Goal: Transaction & Acquisition: Subscribe to service/newsletter

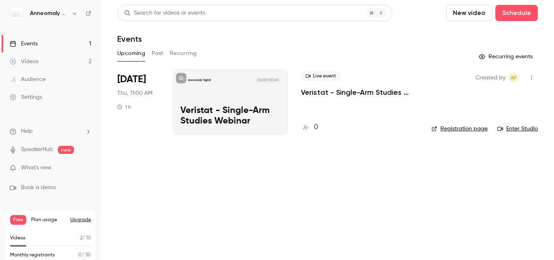
click at [43, 66] on link "Videos 2" at bounding box center [50, 62] width 101 height 18
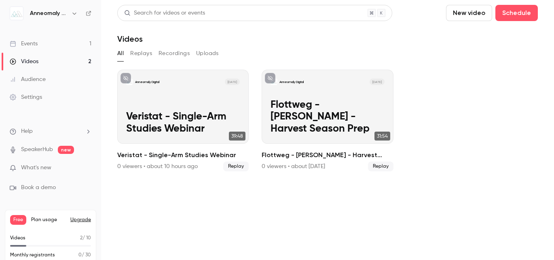
click at [142, 51] on button "Replays" at bounding box center [141, 53] width 22 height 13
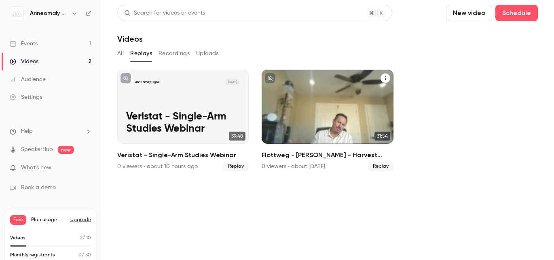
click at [311, 118] on p "Flottweg - [PERSON_NAME] - Harvest Season Prep" at bounding box center [328, 117] width 114 height 36
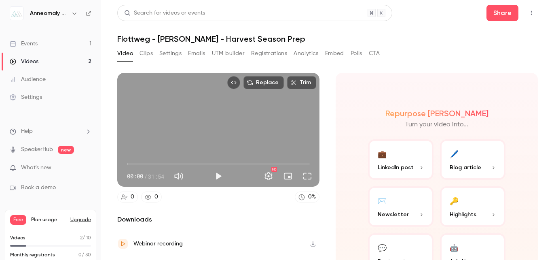
click at [146, 54] on button "Clips" at bounding box center [146, 53] width 13 height 13
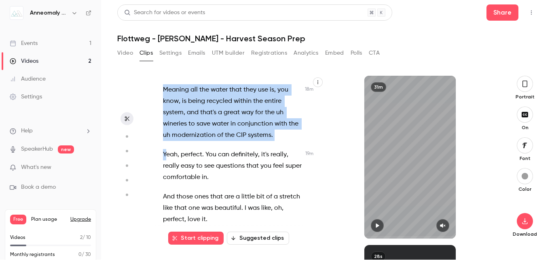
scroll to position [5695, 0]
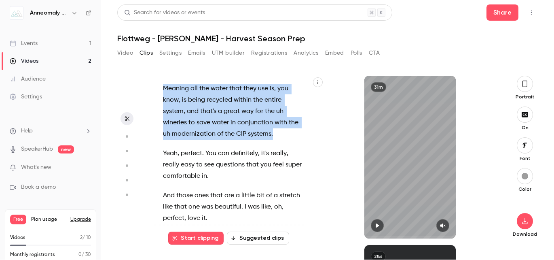
drag, startPoint x: 164, startPoint y: 112, endPoint x: 281, endPoint y: 112, distance: 117.8
click at [281, 112] on div "That would have been funny if we forgot that . All right , cool . Right ? All r…" at bounding box center [237, 161] width 168 height 155
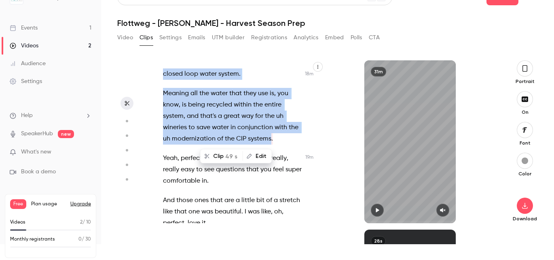
scroll to position [19, 0]
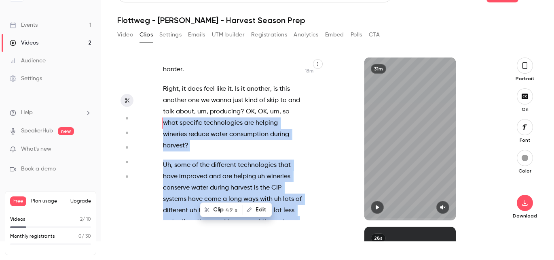
copy div "what specific technologies are helping wineries reduce water consumption during…"
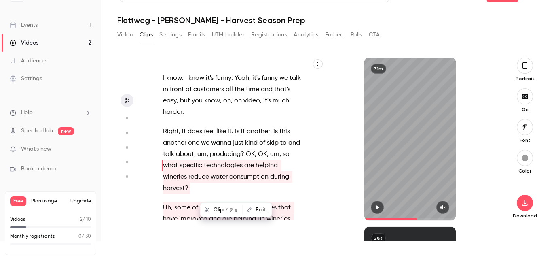
scroll to position [5, 0]
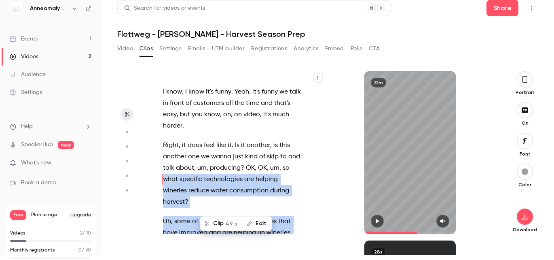
click at [534, 11] on button "Top Bar Actions" at bounding box center [531, 8] width 13 height 13
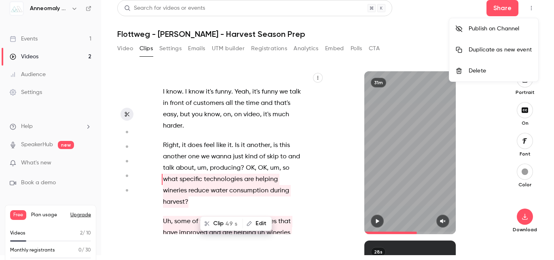
click at [417, 28] on div at bounding box center [277, 130] width 554 height 260
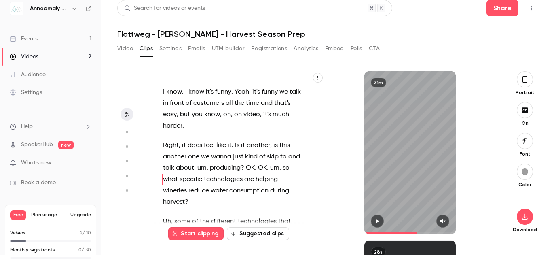
scroll to position [0, 0]
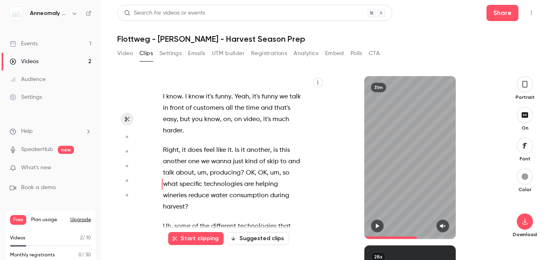
click at [51, 15] on h6 "Anneomaly Digital" at bounding box center [49, 13] width 38 height 8
click at [70, 13] on button "button" at bounding box center [75, 13] width 10 height 10
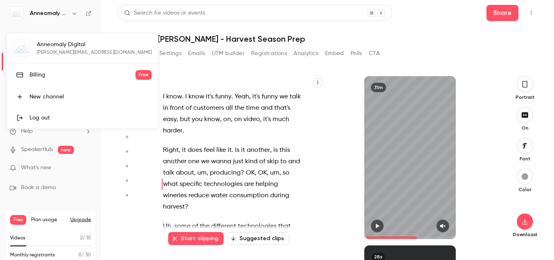
type input "******"
click at [36, 70] on link "Billing Free" at bounding box center [82, 75] width 151 height 23
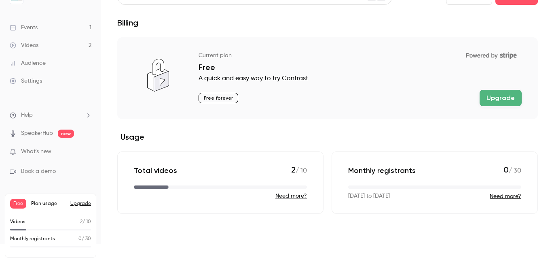
scroll to position [19, 0]
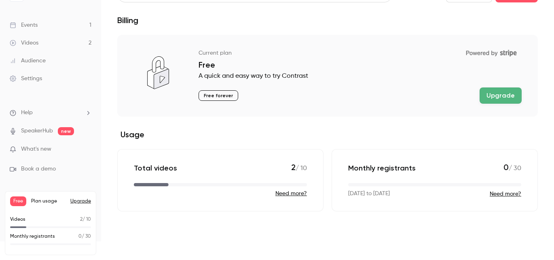
click at [506, 93] on button "Upgrade" at bounding box center [501, 95] width 42 height 16
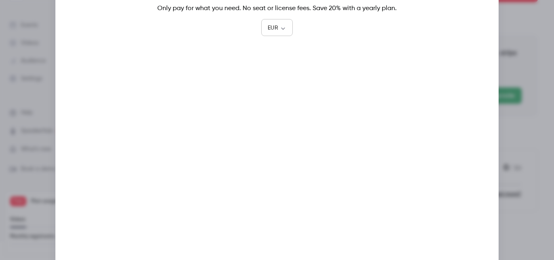
click at [279, 21] on div "EUR *** ​" at bounding box center [276, 28] width 31 height 16
click at [280, 28] on body "Anneomaly Digital Events 1 Videos 2 Audience Settings Help SpeakerHub new What'…" at bounding box center [277, 130] width 554 height 260
click at [274, 71] on li "USD" at bounding box center [277, 74] width 32 height 21
type input "***"
click at [533, 52] on div at bounding box center [277, 130] width 554 height 260
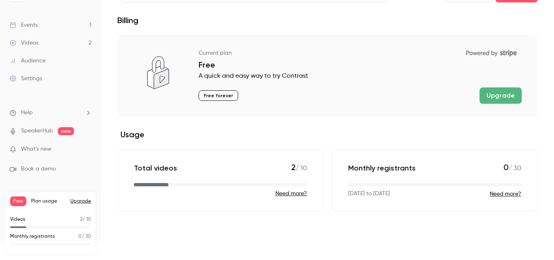
click at [57, 42] on link "Videos 2" at bounding box center [50, 43] width 101 height 18
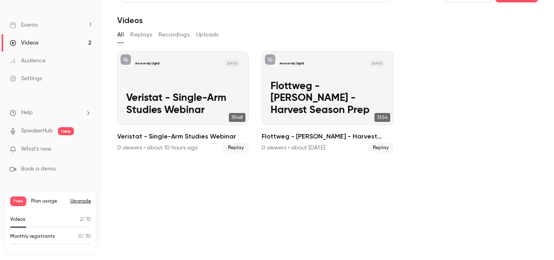
click at [173, 30] on button "Recordings" at bounding box center [174, 34] width 31 height 13
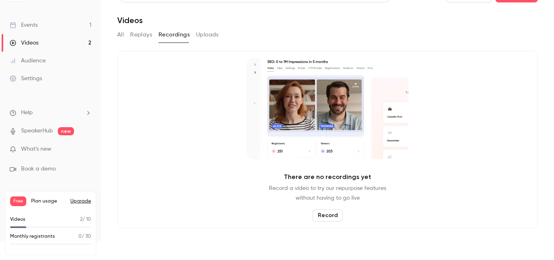
click at [147, 38] on button "Replays" at bounding box center [141, 34] width 22 height 13
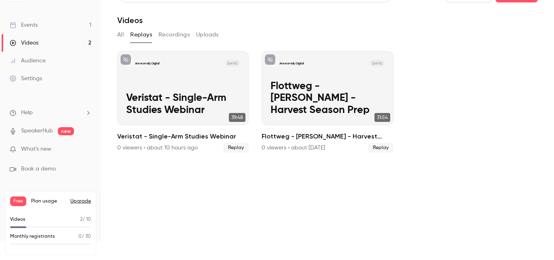
click at [121, 32] on button "All" at bounding box center [120, 34] width 6 height 13
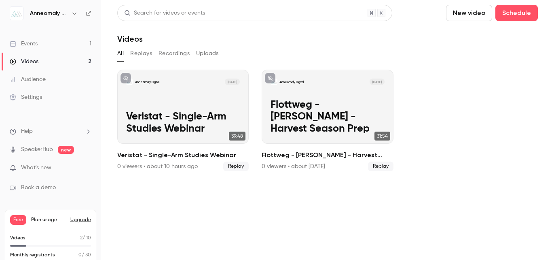
click at [33, 95] on div "Settings" at bounding box center [26, 97] width 32 height 8
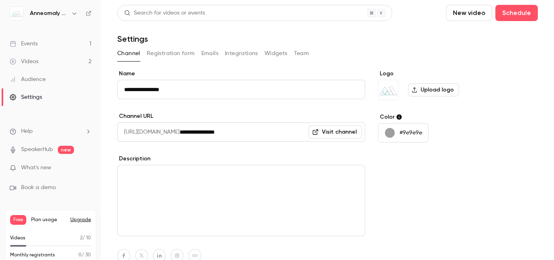
scroll to position [19, 0]
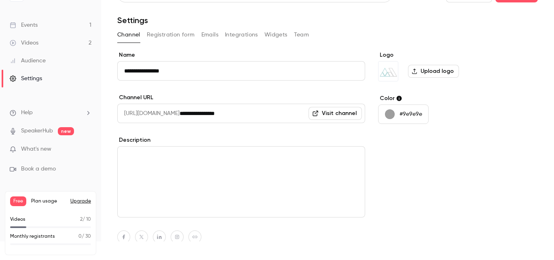
click at [81, 198] on button "Upgrade" at bounding box center [80, 201] width 21 height 6
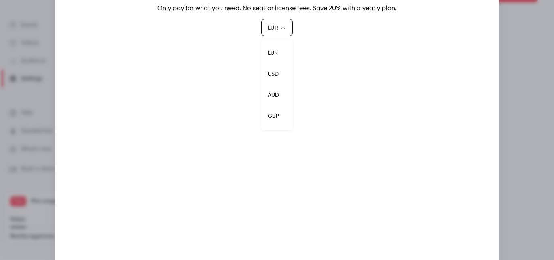
click at [280, 28] on body "**********" at bounding box center [277, 130] width 554 height 260
click at [272, 71] on li "USD" at bounding box center [277, 74] width 32 height 21
type input "***"
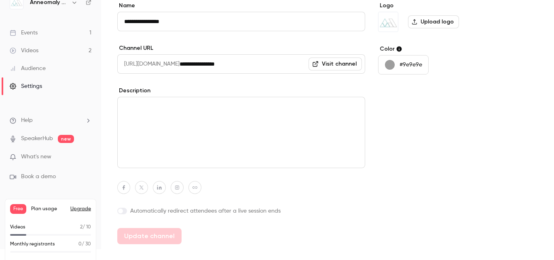
scroll to position [19, 0]
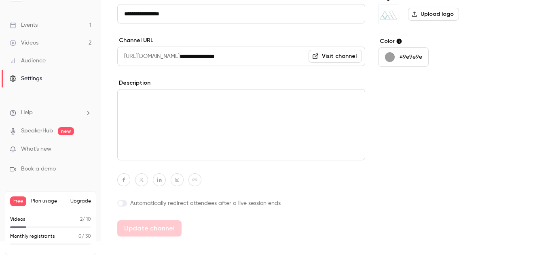
click at [38, 200] on span "Plan usage" at bounding box center [48, 201] width 34 height 6
click at [76, 201] on button "Upgrade" at bounding box center [80, 201] width 21 height 6
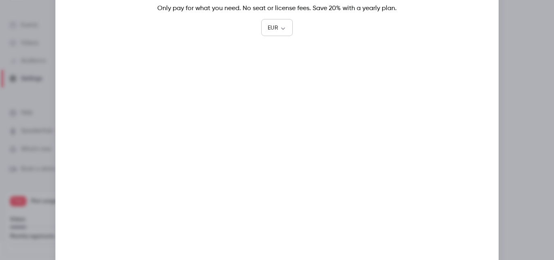
click at [271, 25] on body "**********" at bounding box center [277, 130] width 554 height 260
click at [270, 68] on li "USD" at bounding box center [277, 74] width 32 height 21
type input "***"
